Goal: Task Accomplishment & Management: Manage account settings

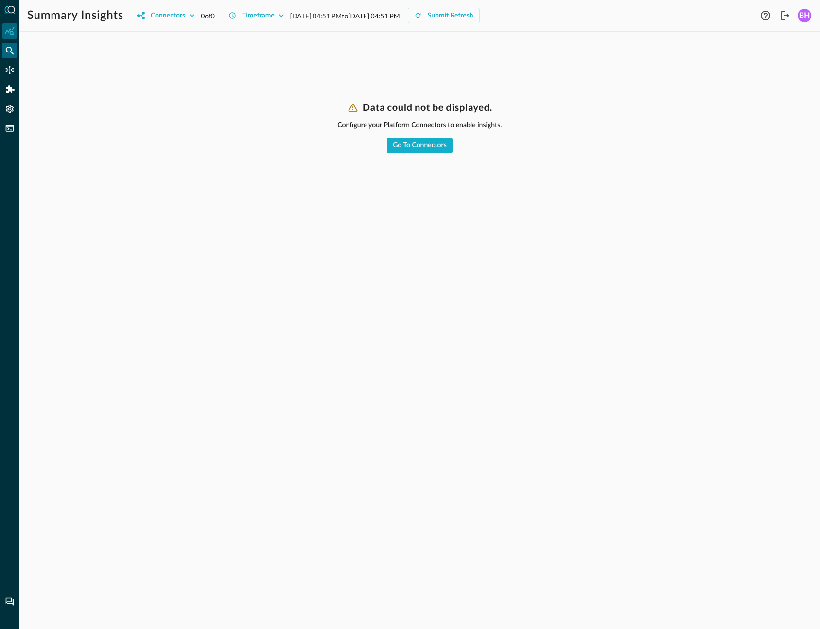
click at [11, 51] on icon "Federated Search" at bounding box center [10, 51] width 8 height 8
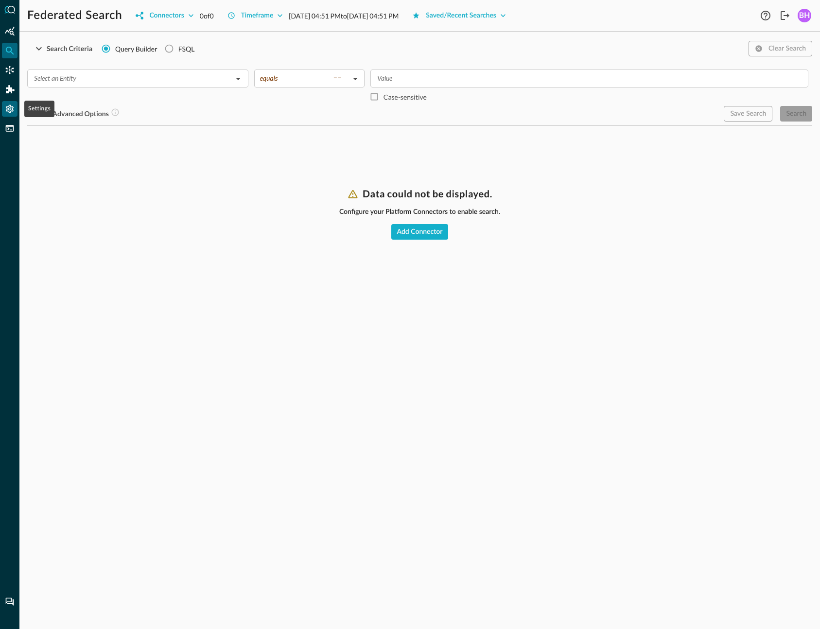
click at [9, 111] on icon "Settings" at bounding box center [10, 109] width 10 height 10
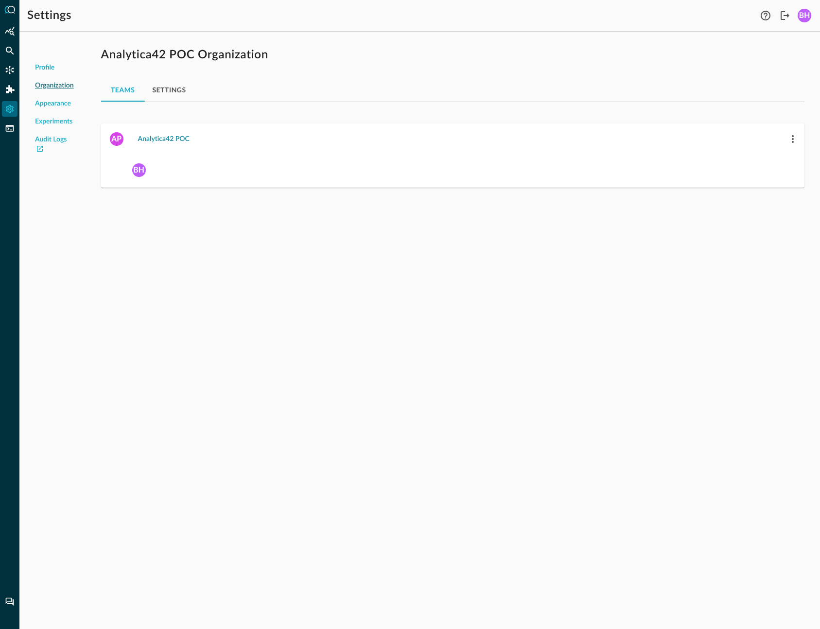
click at [166, 136] on div "Analytica42 POC" at bounding box center [164, 139] width 52 height 12
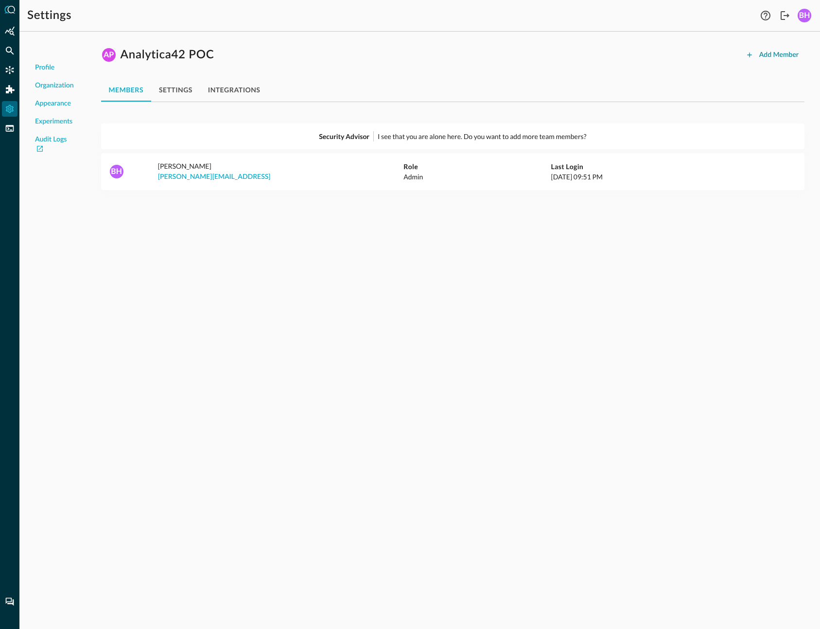
click at [774, 57] on div "Add Member" at bounding box center [778, 55] width 39 height 12
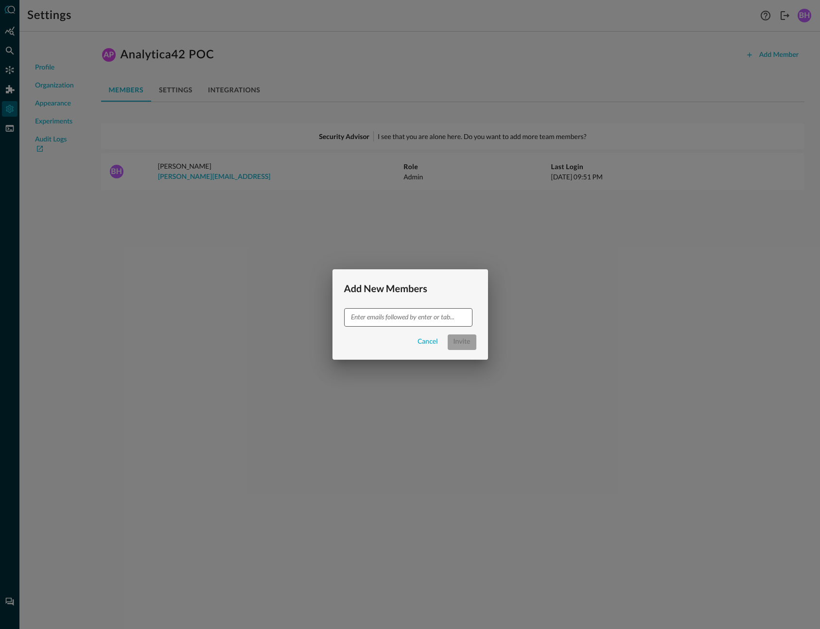
click at [386, 319] on input "text" at bounding box center [407, 317] width 121 height 12
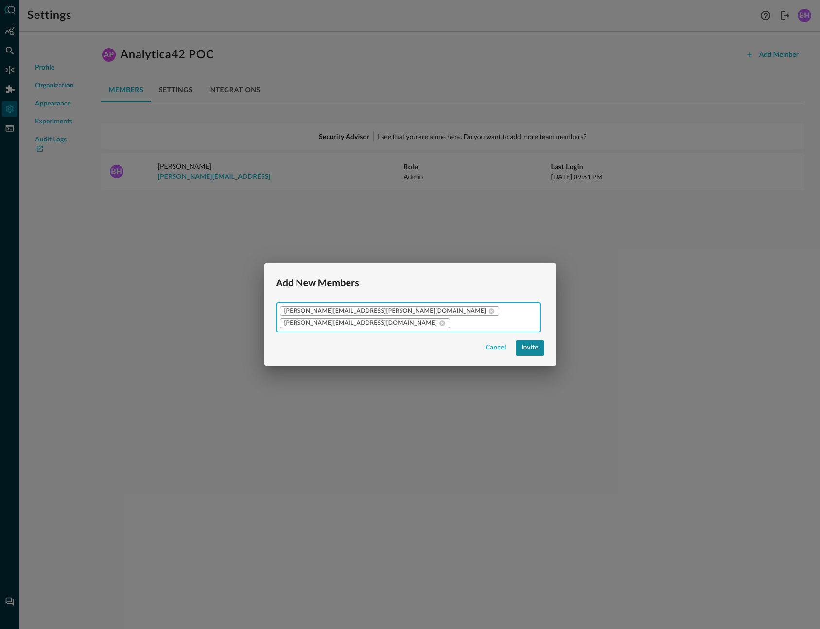
click at [527, 350] on div "Invite" at bounding box center [530, 348] width 17 height 12
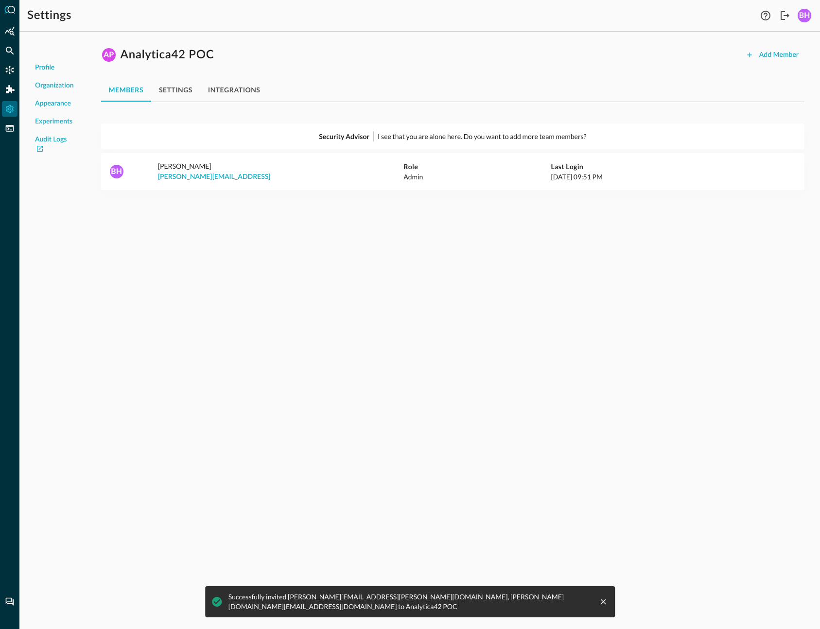
click at [599, 604] on icon "close message" at bounding box center [603, 601] width 9 height 9
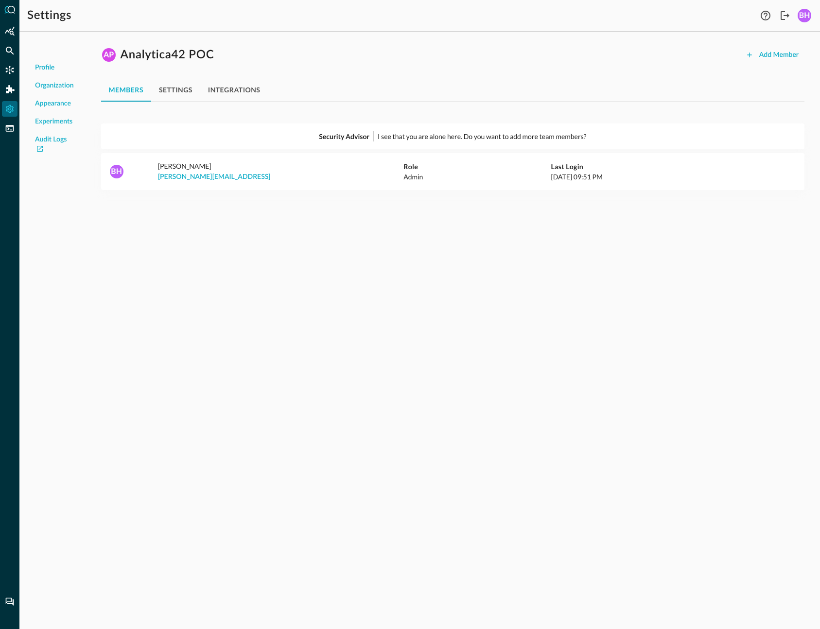
click at [522, 437] on div "Profile Organization Appearance Experiments Audit Logs AP Analytica42 POC Add M…" at bounding box center [419, 334] width 801 height 590
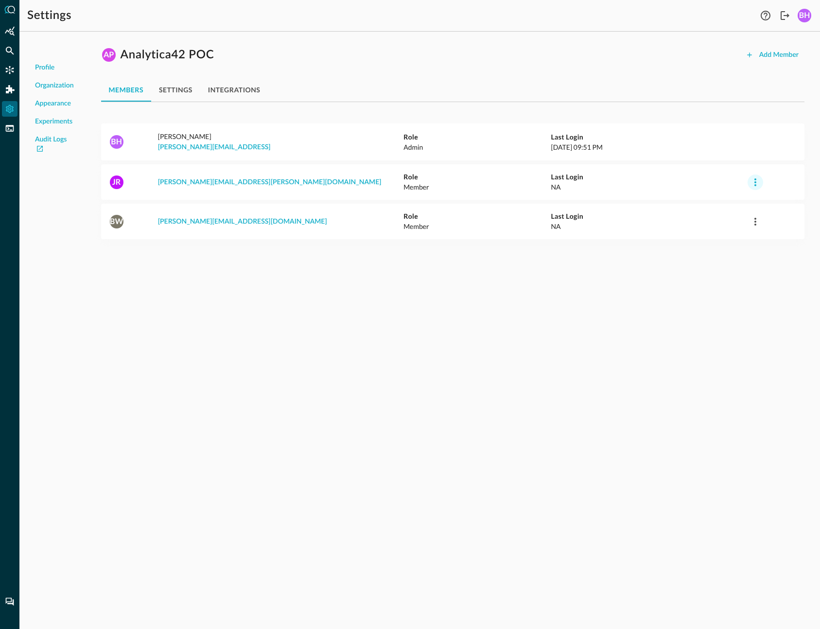
click at [753, 185] on icon "button" at bounding box center [756, 182] width 12 height 12
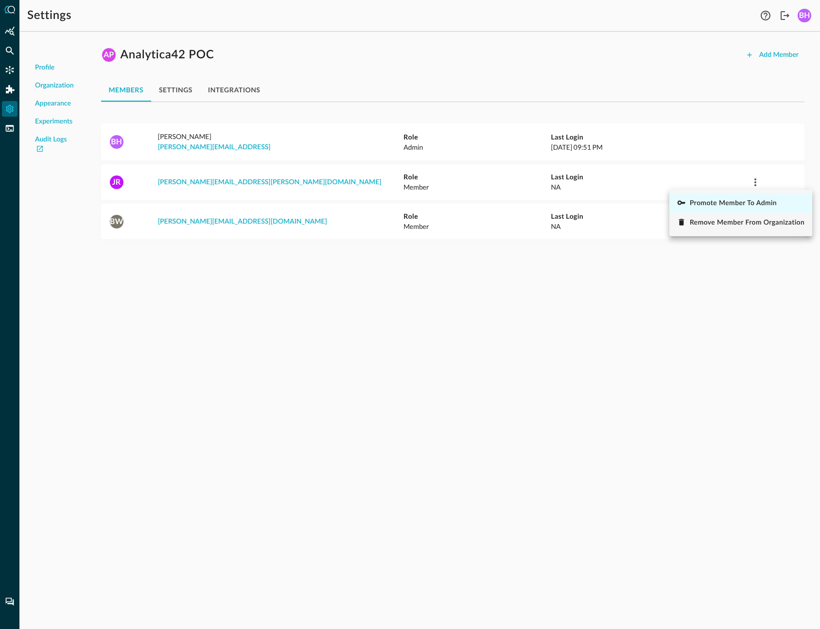
click at [743, 206] on span "Promote Member to Admin" at bounding box center [733, 203] width 87 height 7
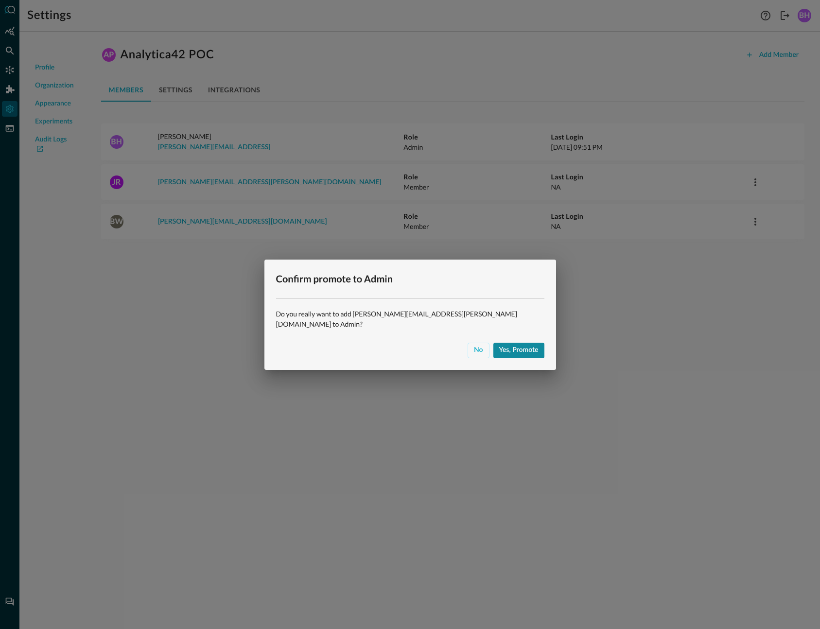
click at [499, 350] on div "Yes, promote" at bounding box center [518, 350] width 39 height 12
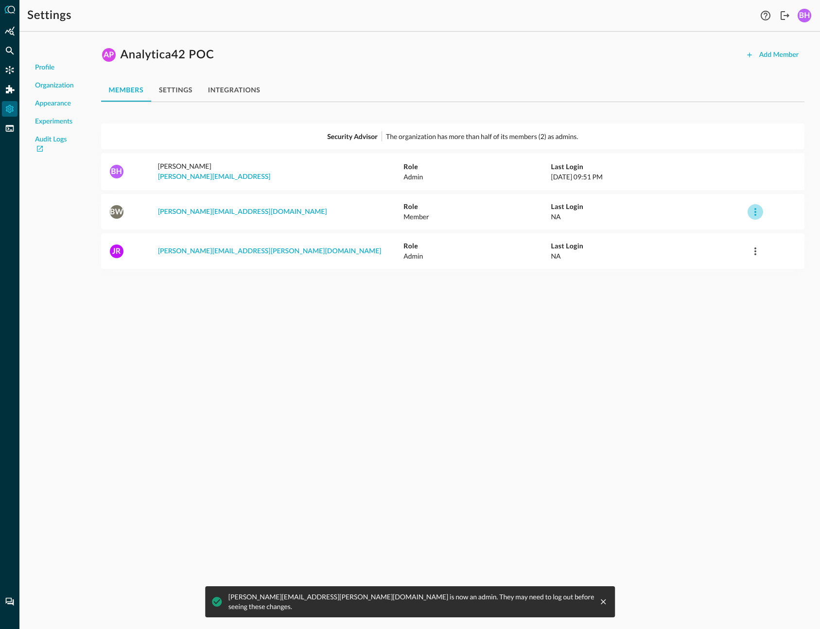
click at [756, 210] on icon "button" at bounding box center [756, 212] width 12 height 12
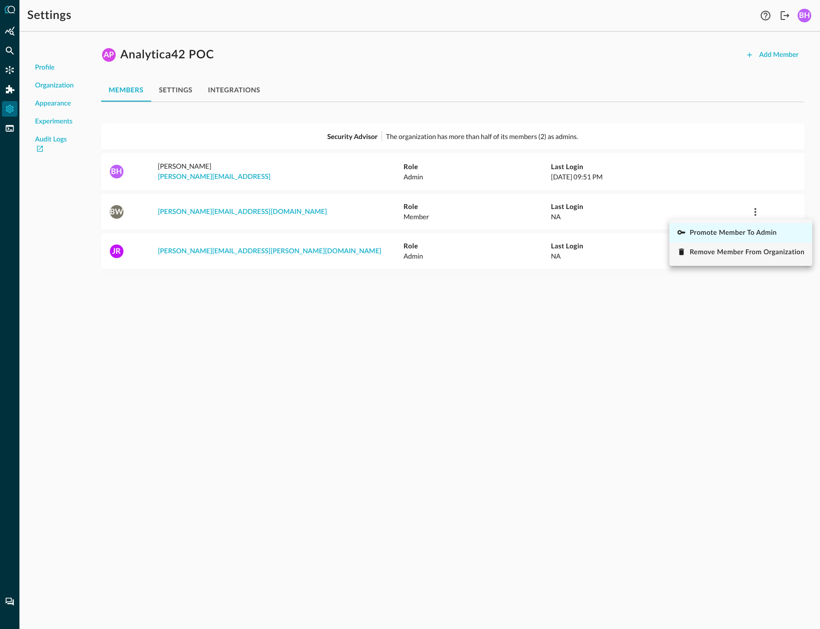
click at [729, 238] on div "Promote Member to Admin" at bounding box center [733, 233] width 87 height 12
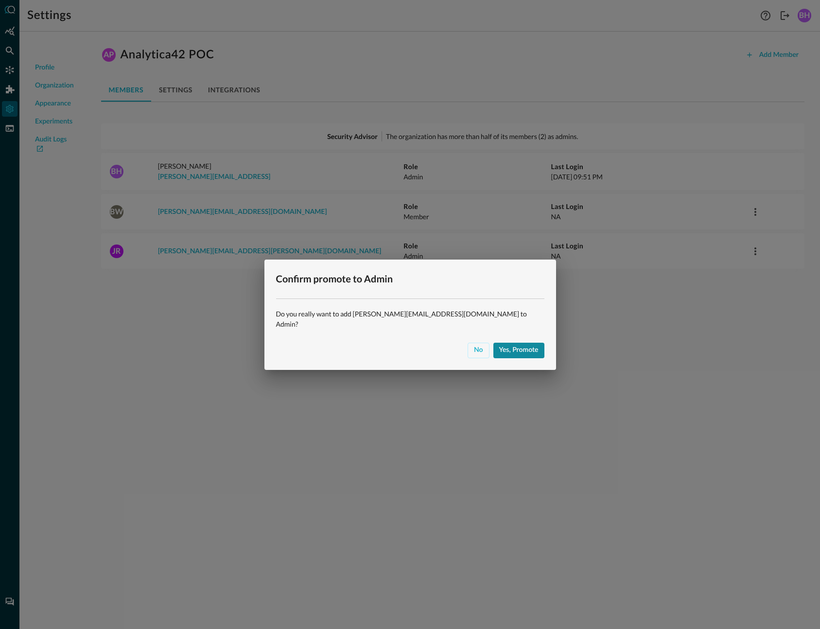
click at [499, 344] on div "Yes, promote" at bounding box center [518, 350] width 39 height 12
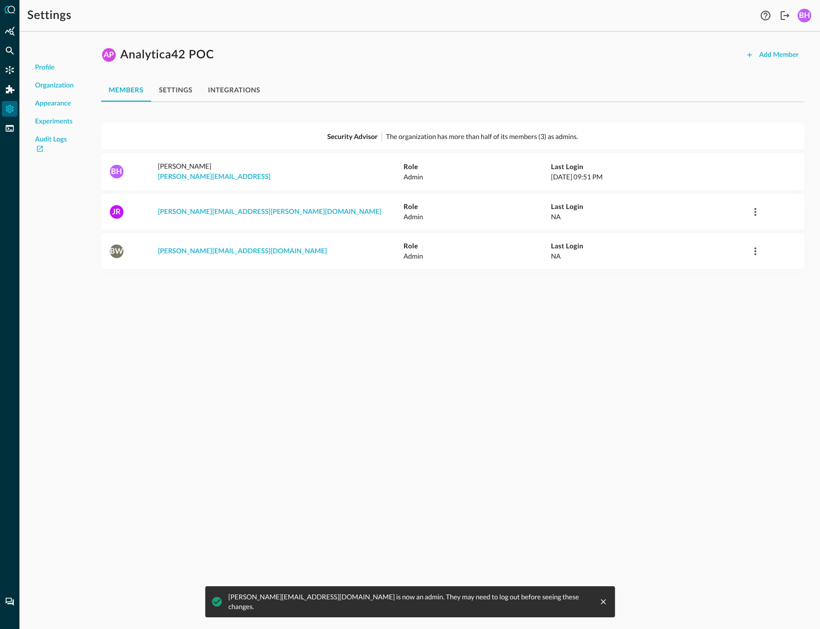
click at [570, 378] on div "Profile Organization Appearance Experiments Audit Logs AP Analytica42 POC Add M…" at bounding box center [419, 334] width 801 height 590
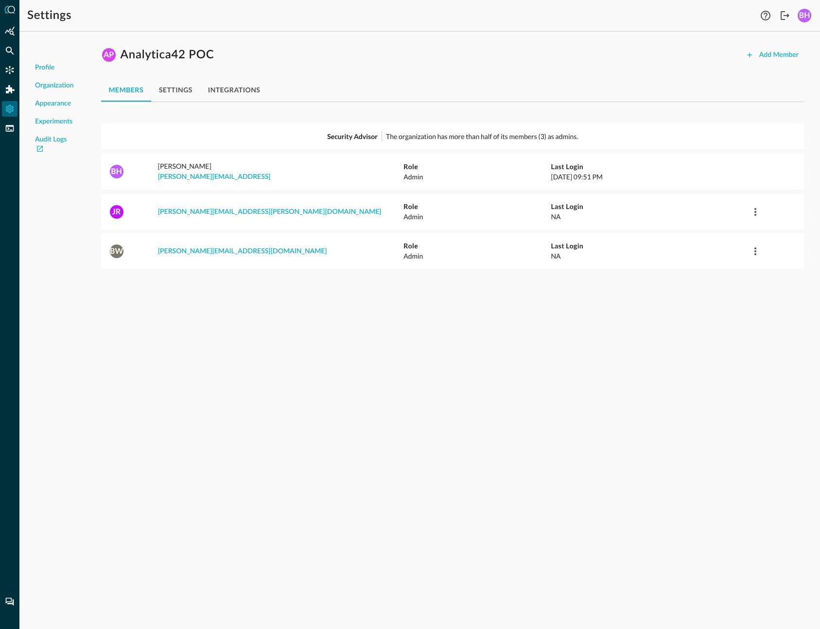
click at [179, 95] on button "settings" at bounding box center [175, 89] width 49 height 23
click at [373, 321] on div "Profile Organization Appearance Experiments Audit Logs AP Analytica42 POC Add M…" at bounding box center [419, 334] width 801 height 590
drag, startPoint x: 177, startPoint y: 89, endPoint x: 183, endPoint y: 98, distance: 10.1
click at [177, 89] on button "settings" at bounding box center [175, 89] width 49 height 23
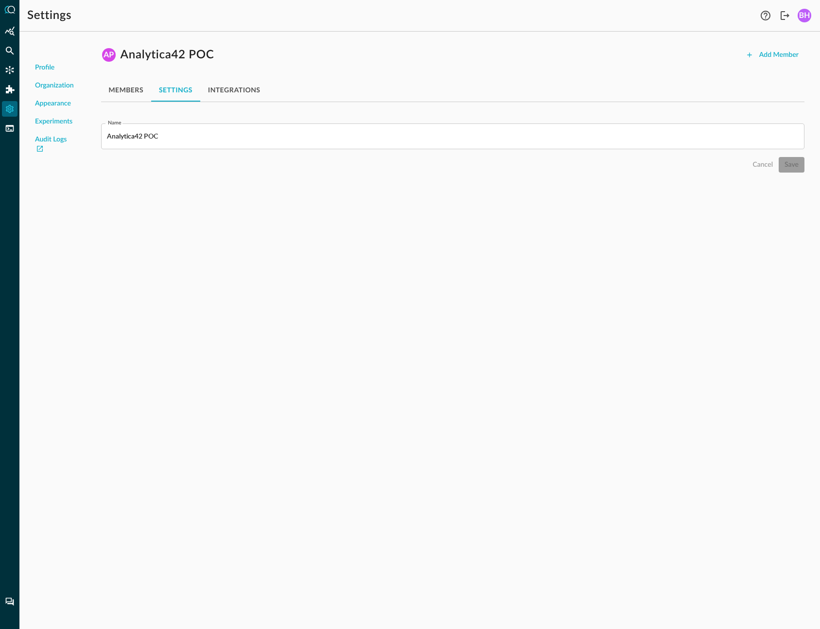
click at [235, 89] on button "integrations" at bounding box center [234, 89] width 68 height 23
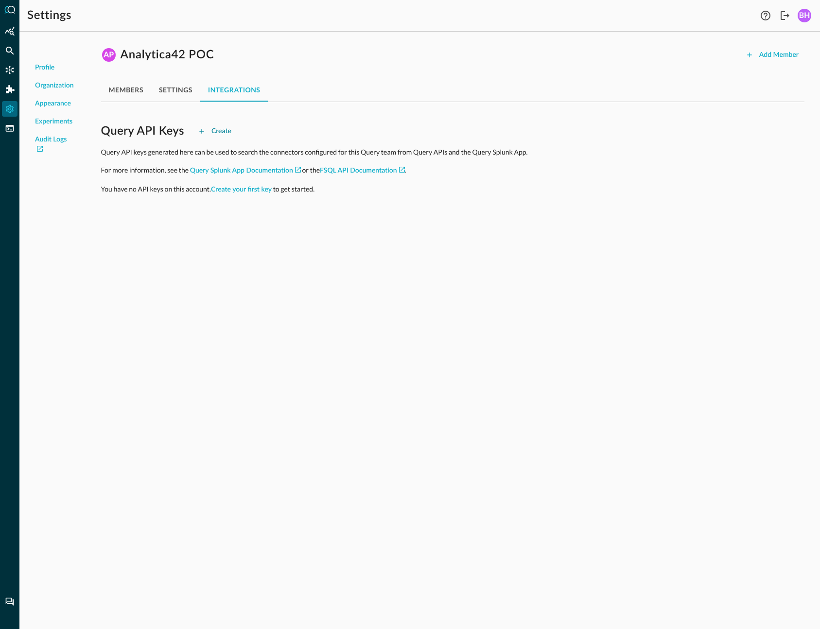
click at [219, 128] on div "Create" at bounding box center [221, 131] width 20 height 12
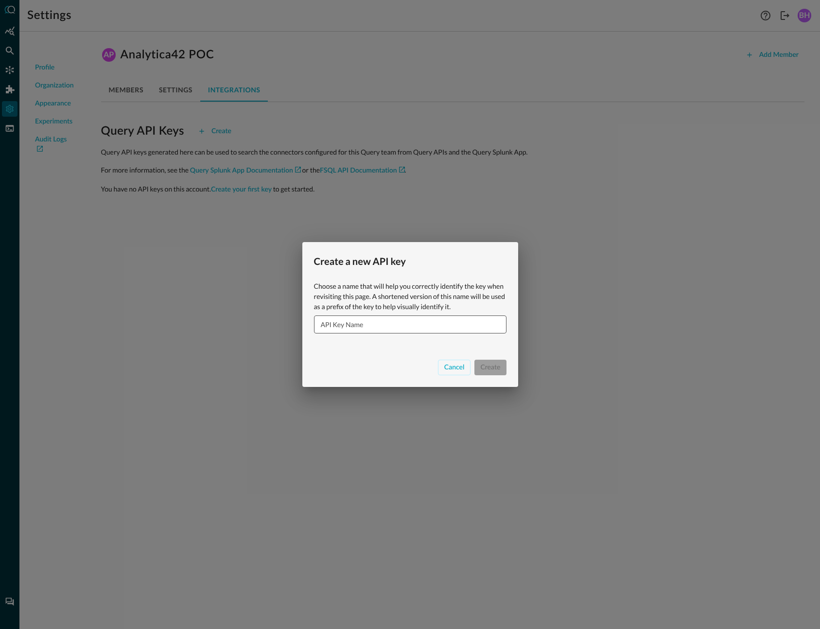
click at [354, 329] on input "API Key Name" at bounding box center [413, 325] width 187 height 18
type input "p"
type input "copy"
click at [490, 372] on div "Create" at bounding box center [490, 368] width 20 height 12
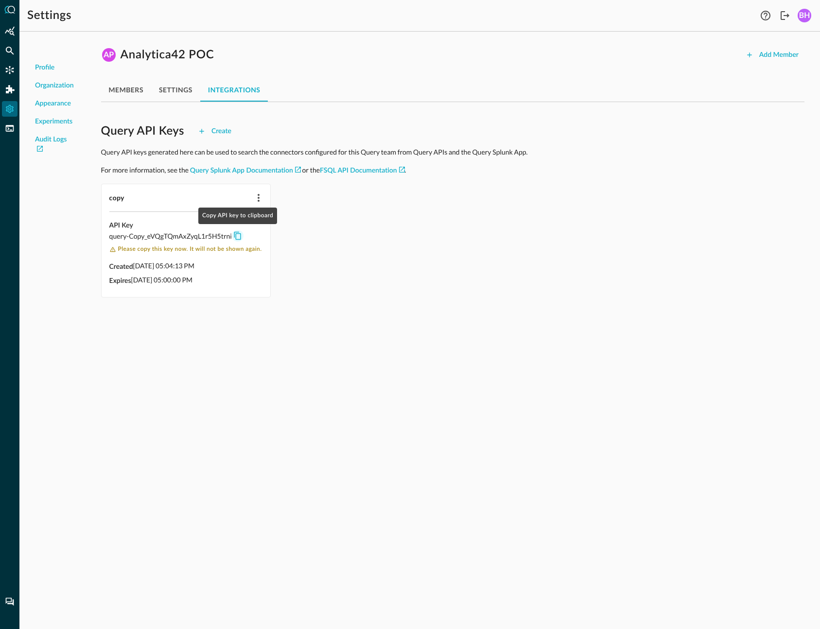
click at [240, 237] on icon "Copy API key to clipboard" at bounding box center [237, 235] width 9 height 9
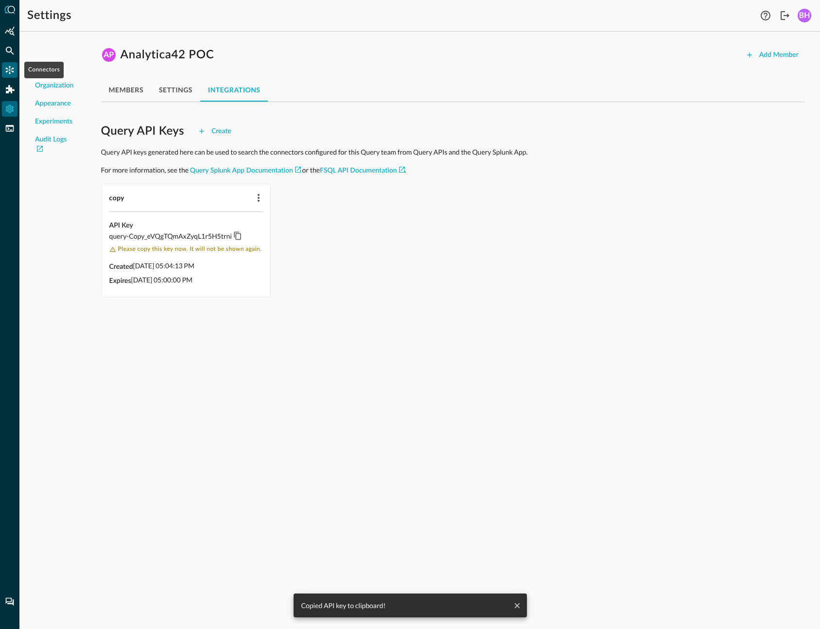
click at [4, 68] on div "Connectors" at bounding box center [10, 70] width 16 height 16
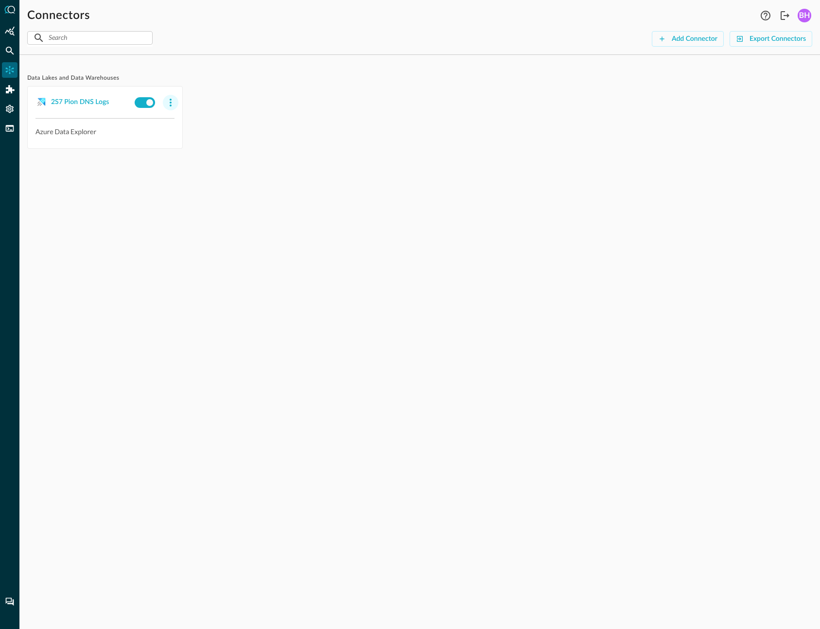
click at [172, 106] on icon "button" at bounding box center [171, 103] width 12 height 12
click at [180, 164] on div "Delete" at bounding box center [188, 163] width 34 height 12
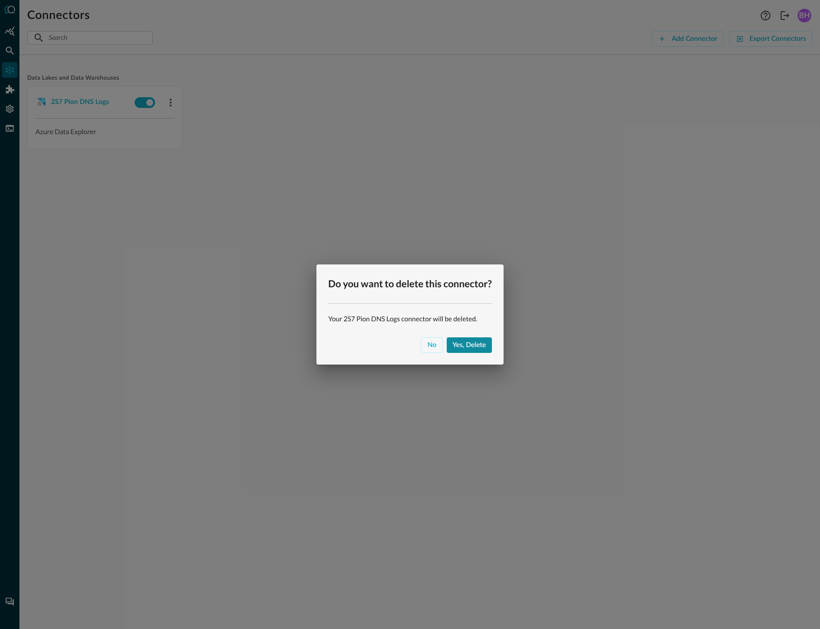
click at [477, 342] on div "Yes, delete" at bounding box center [470, 345] width 34 height 12
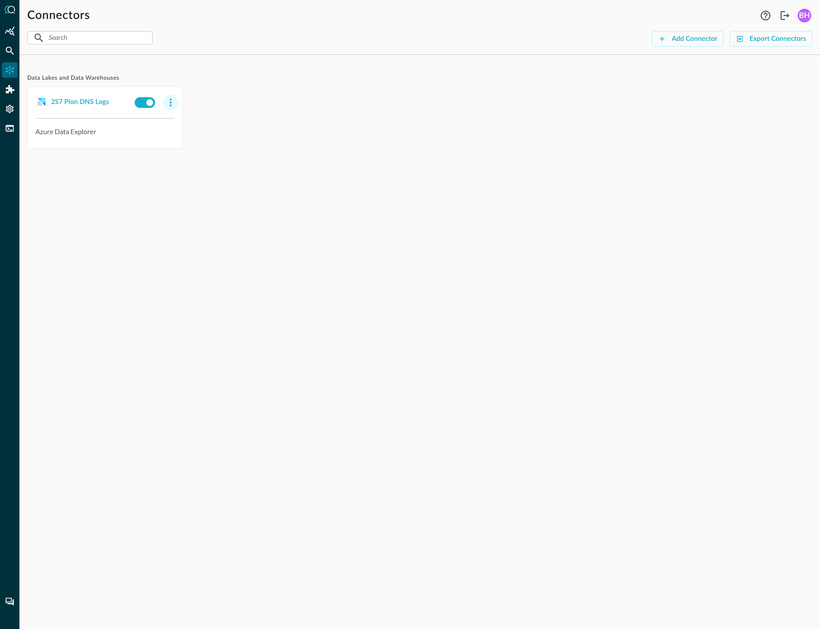
click at [177, 105] on button "button" at bounding box center [171, 103] width 16 height 16
click at [191, 165] on span "Delete" at bounding box center [193, 162] width 21 height 7
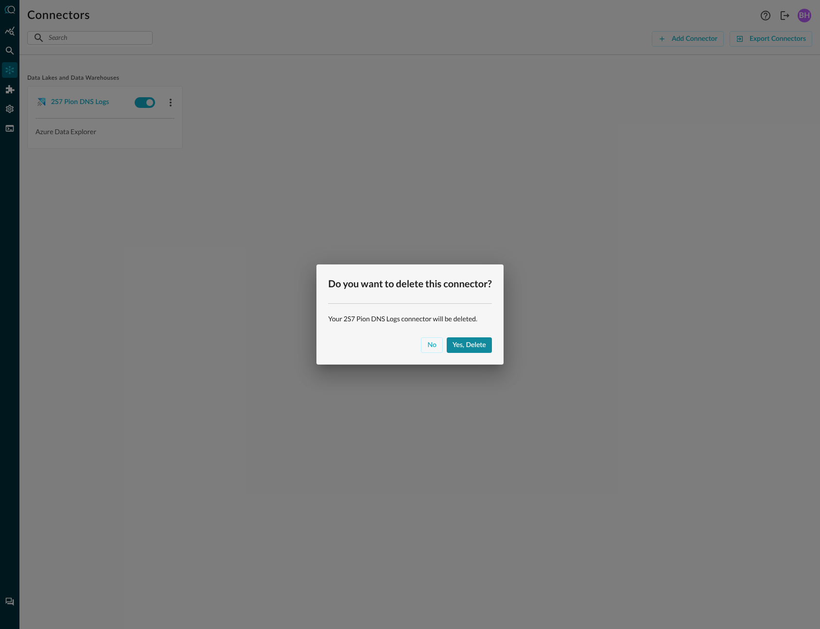
click at [473, 345] on div "Yes, delete" at bounding box center [470, 345] width 34 height 12
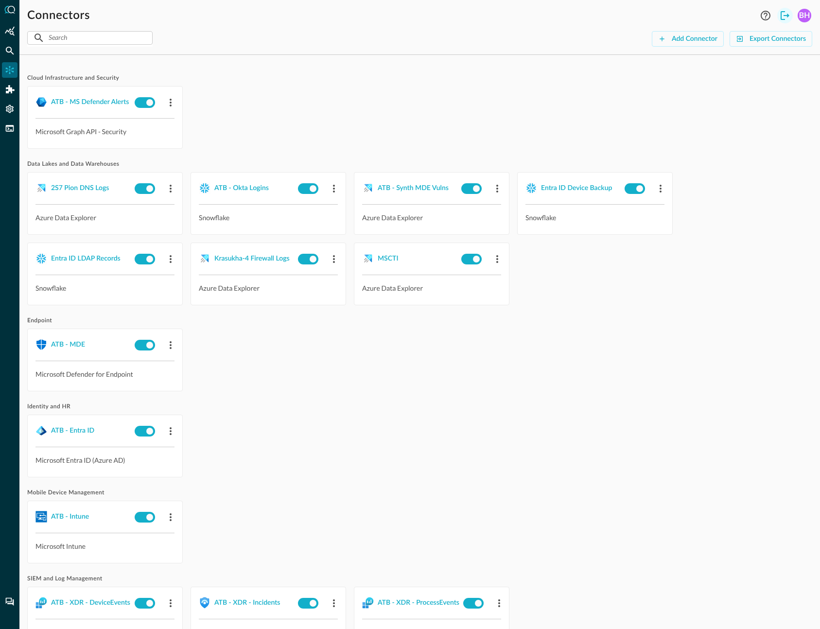
click at [786, 13] on icon "Logout" at bounding box center [785, 16] width 12 height 12
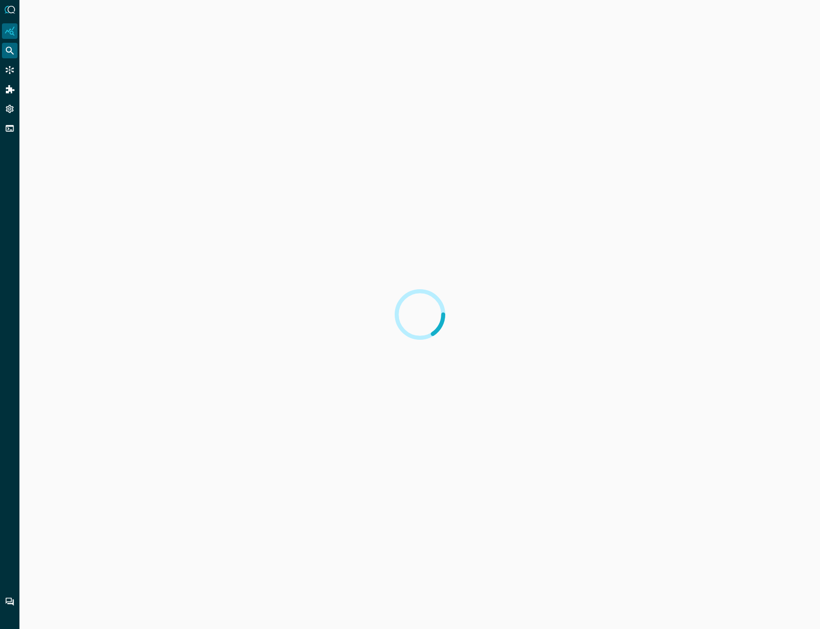
click at [8, 51] on icon "Federated Search" at bounding box center [10, 51] width 10 height 10
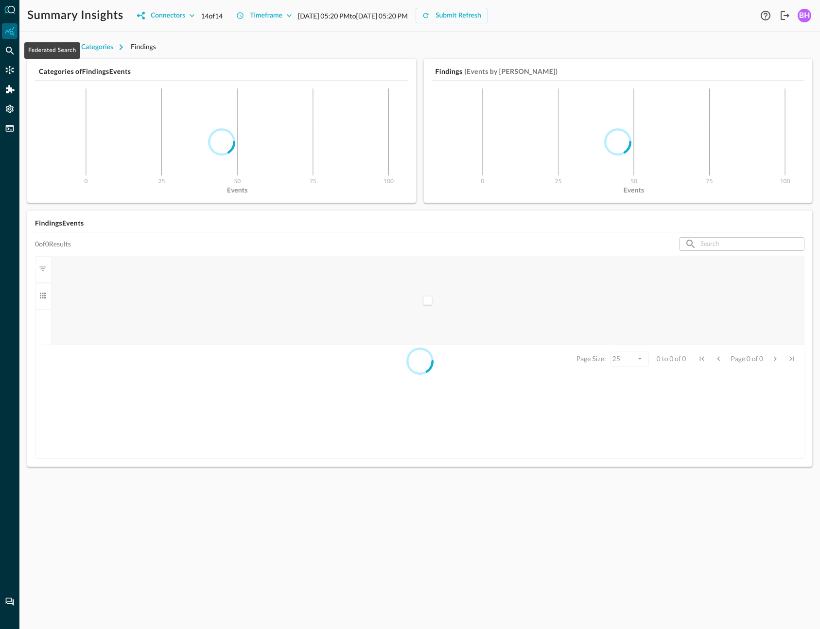
click at [11, 51] on icon "Federated Search" at bounding box center [10, 51] width 8 height 8
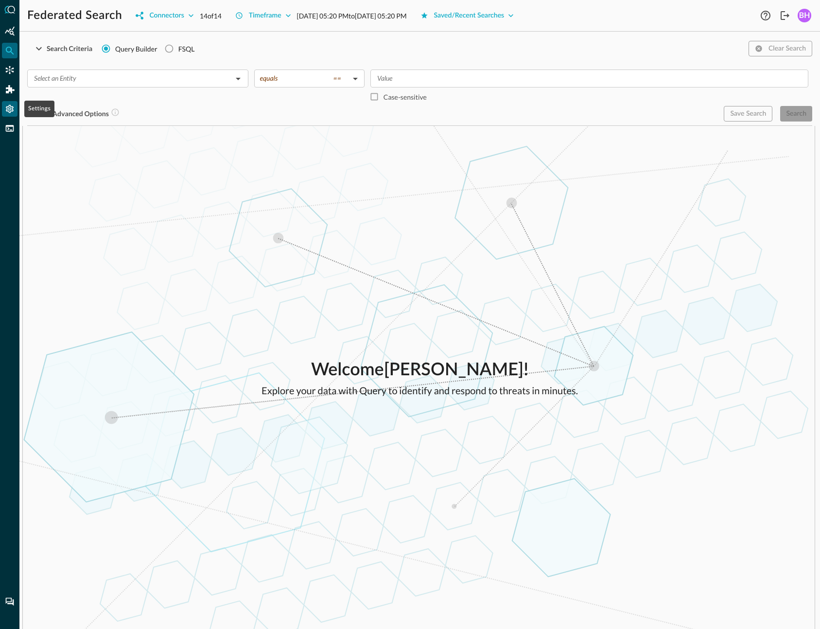
click at [13, 107] on icon "Settings" at bounding box center [10, 109] width 8 height 8
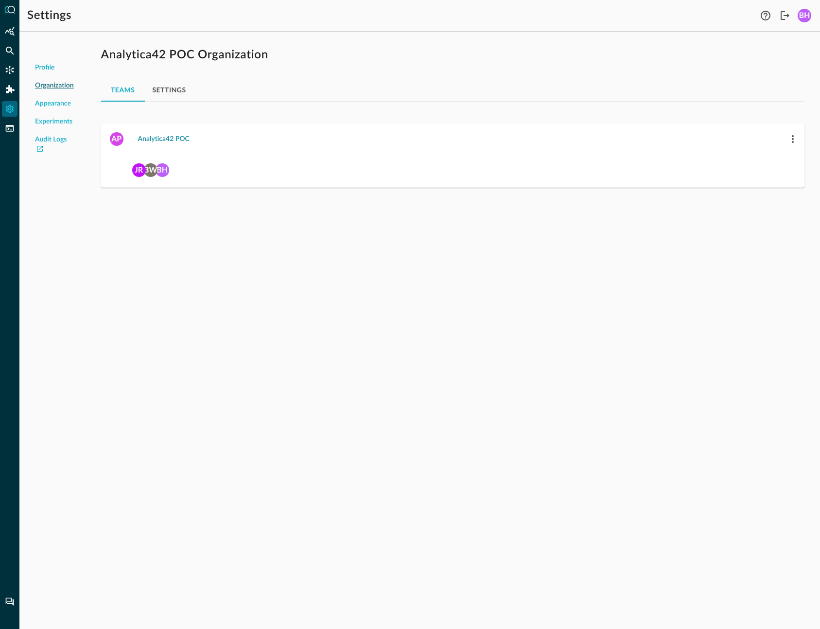
click at [175, 143] on div "Analytica42 POC" at bounding box center [164, 139] width 52 height 12
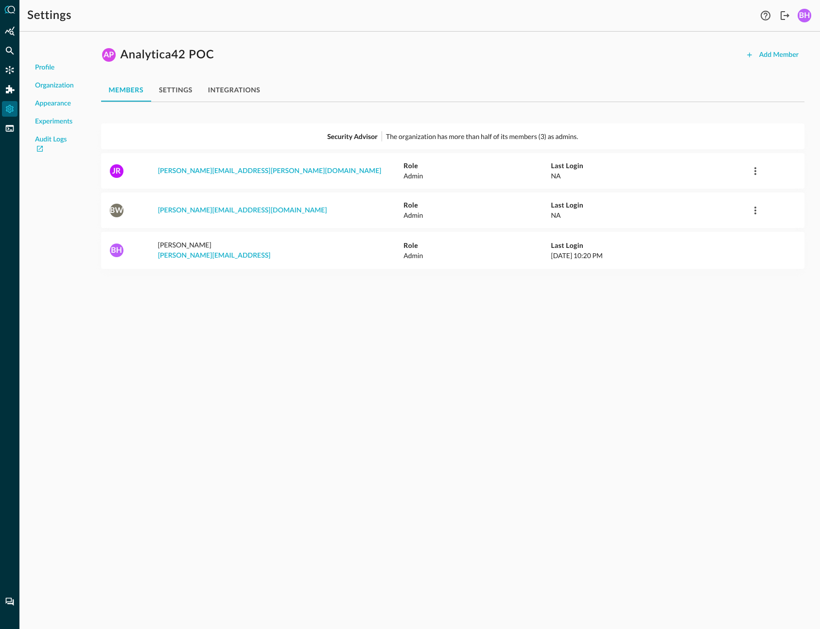
drag, startPoint x: 237, startPoint y: 87, endPoint x: 260, endPoint y: 103, distance: 28.6
click at [237, 87] on button "integrations" at bounding box center [234, 89] width 68 height 23
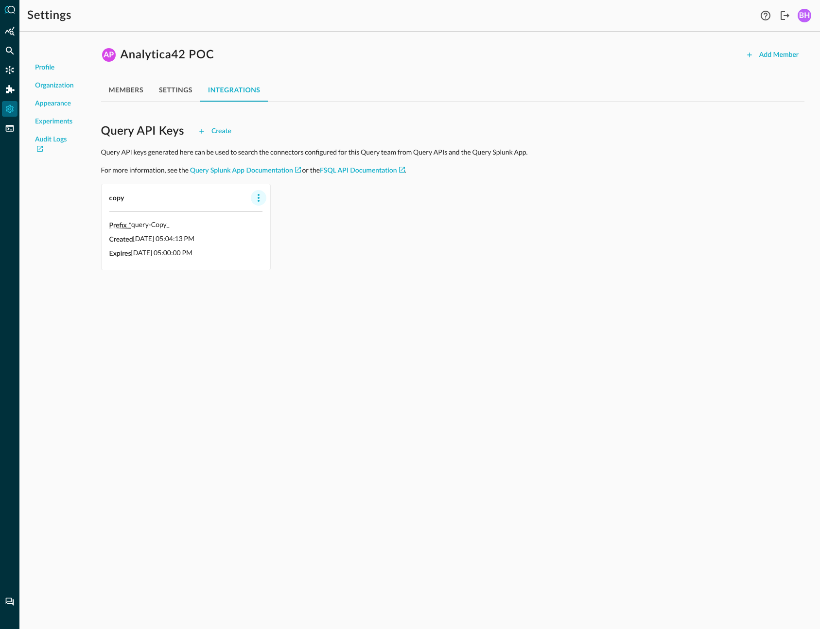
click at [259, 197] on icon "button" at bounding box center [259, 198] width 2 height 8
click at [290, 219] on span "Delete" at bounding box center [281, 219] width 21 height 7
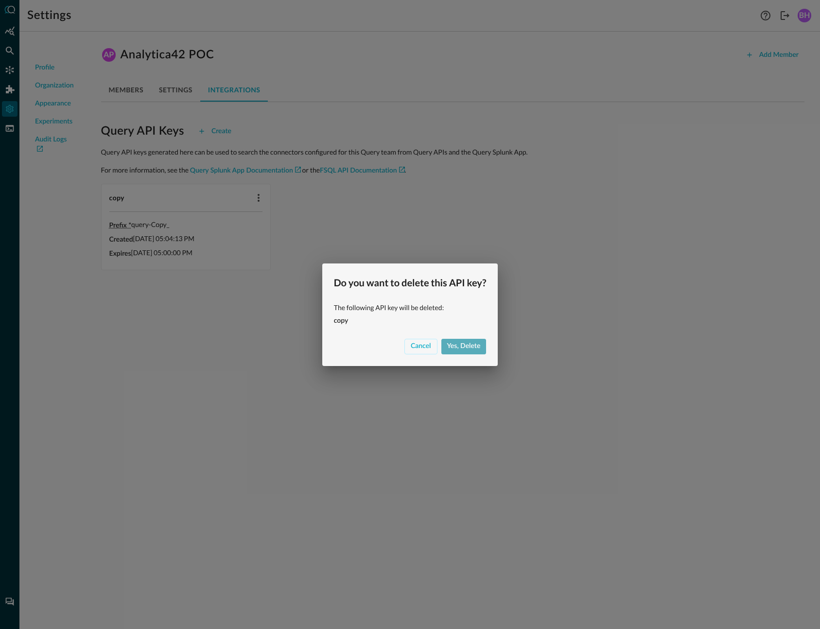
click at [458, 353] on button "Yes, delete" at bounding box center [463, 347] width 45 height 16
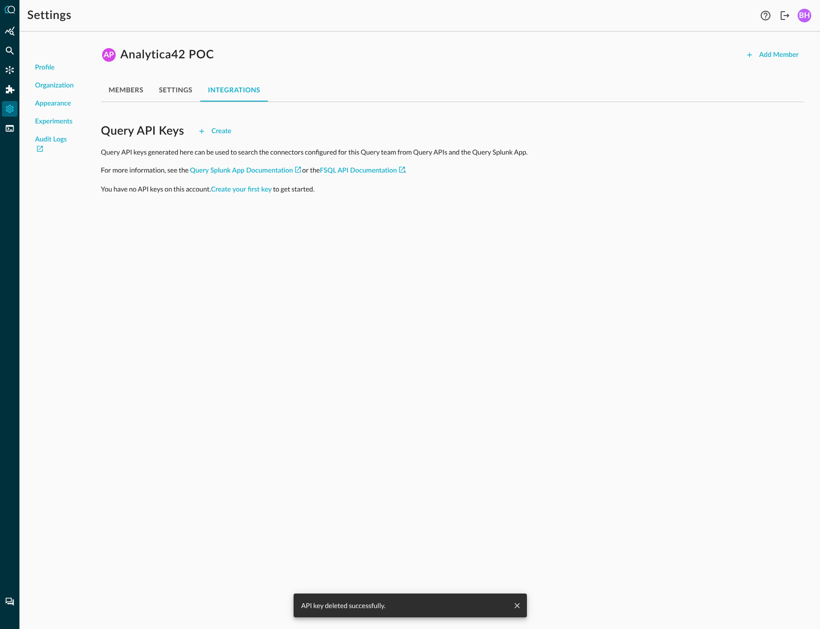
click at [124, 82] on button "members" at bounding box center [126, 89] width 50 height 23
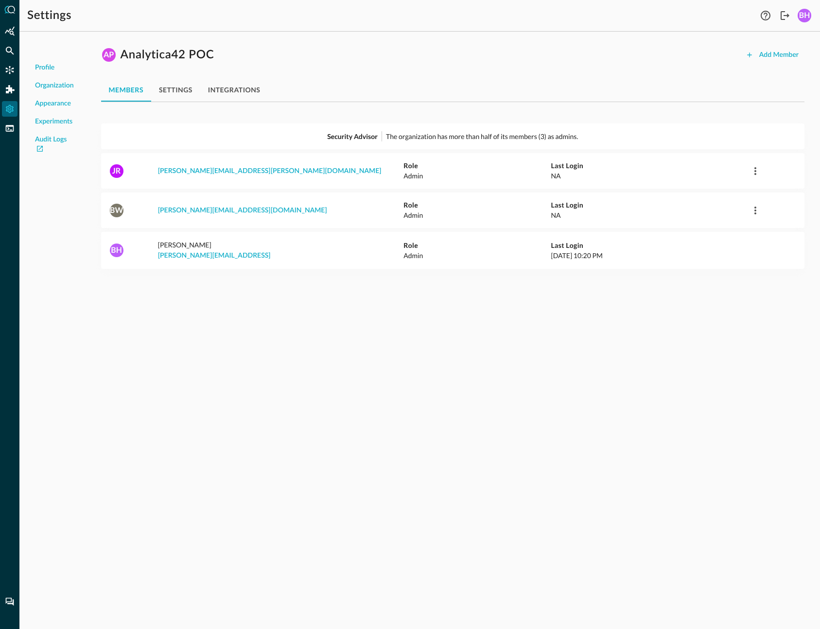
click at [577, 456] on div "Profile Organization Appearance Experiments Audit Logs AP Analytica42 POC Add M…" at bounding box center [419, 334] width 801 height 590
click at [442, 381] on div "Profile Organization Appearance Experiments Audit Logs AP Analytica42 POC Add M…" at bounding box center [419, 334] width 801 height 590
click at [401, 407] on div "Profile Organization Appearance Experiments Audit Logs AP Analytica42 POC Add M…" at bounding box center [419, 334] width 801 height 590
click at [393, 437] on div "Profile Organization Appearance Experiments Audit Logs AP Analytica42 POC Add M…" at bounding box center [419, 334] width 801 height 590
drag, startPoint x: 581, startPoint y: 438, endPoint x: 589, endPoint y: 438, distance: 7.8
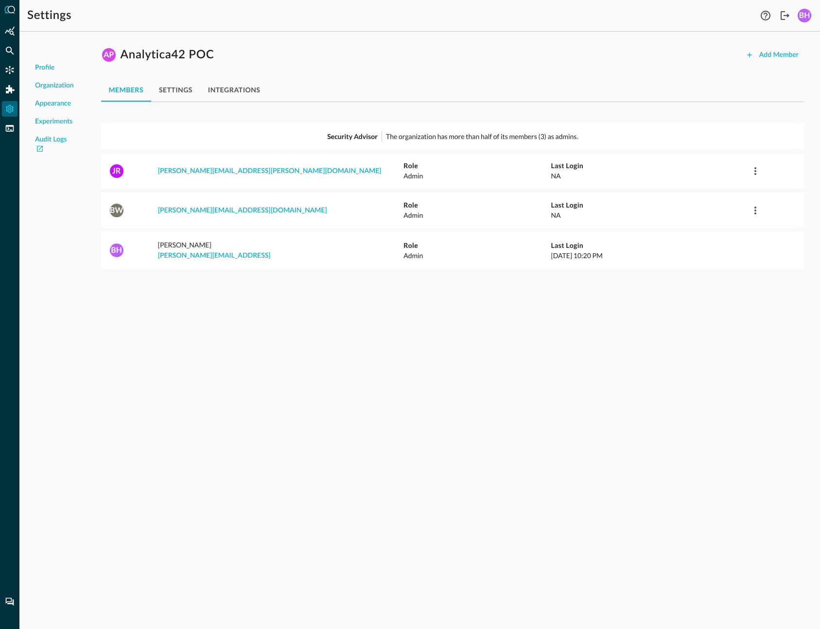
click at [585, 438] on div "Profile Organization Appearance Experiments Audit Logs AP Analytica42 POC Add M…" at bounding box center [419, 334] width 801 height 590
drag, startPoint x: 283, startPoint y: 212, endPoint x: 149, endPoint y: 210, distance: 134.2
click at [149, 210] on div "BW [PERSON_NAME][EMAIL_ADDRESS][DOMAIN_NAME] Role Admin Last Login NA" at bounding box center [452, 210] width 703 height 20
copy link "[PERSON_NAME][EMAIL_ADDRESS][DOMAIN_NAME]"
click at [470, 524] on div "Profile Organization Appearance Experiments Audit Logs AP Analytica42 POC Add M…" at bounding box center [419, 334] width 801 height 590
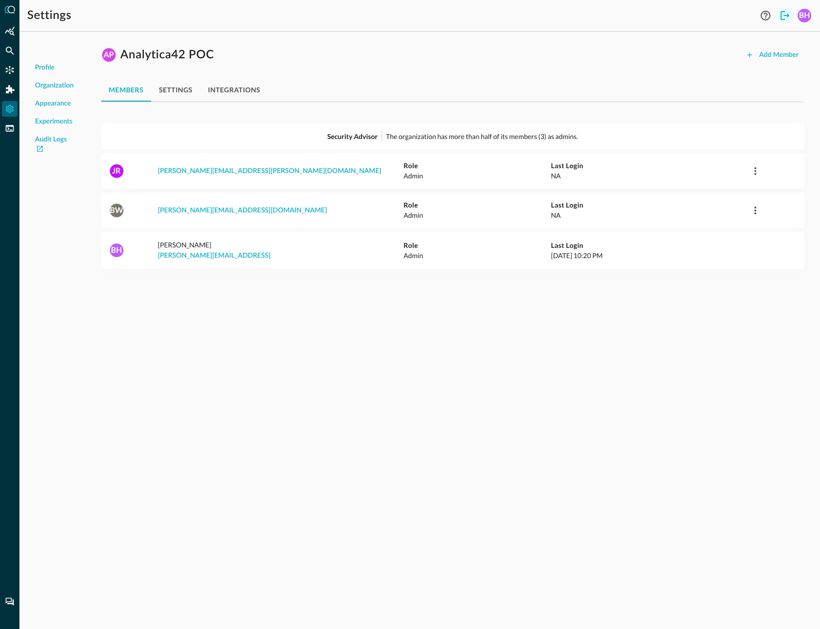
click at [788, 16] on icon "Logout" at bounding box center [785, 15] width 9 height 9
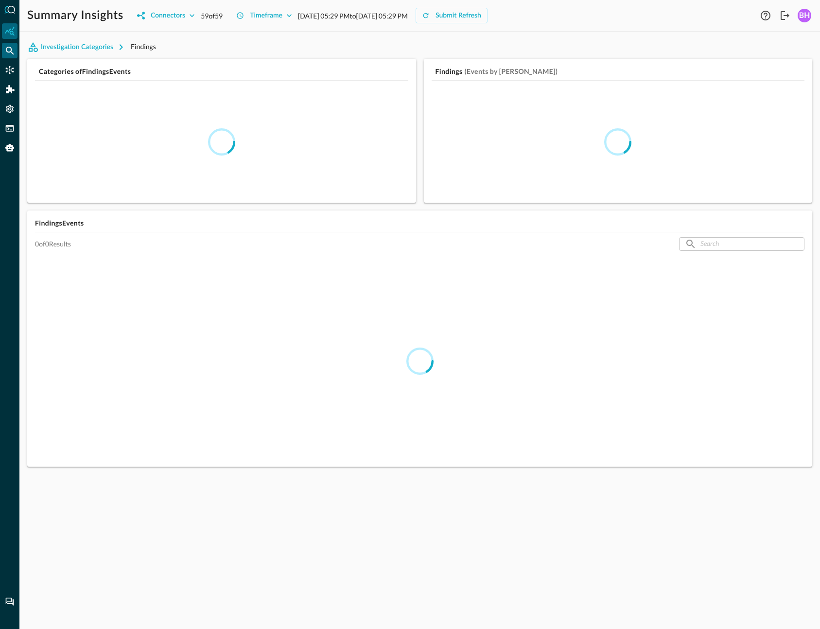
click at [11, 48] on icon "Federated Search" at bounding box center [10, 51] width 8 height 8
